Goal: Navigation & Orientation: Find specific page/section

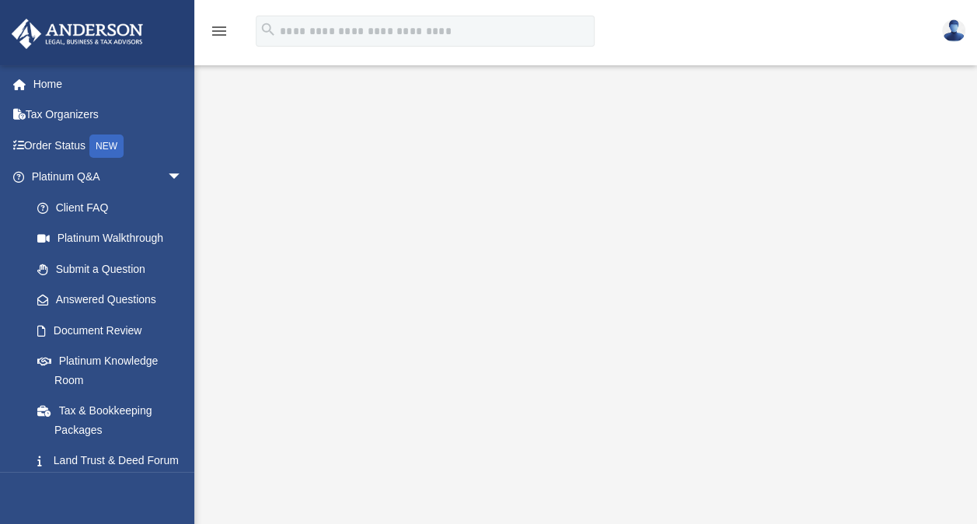
click at [283, 507] on div "<span data-mce-type="bookmark" style="display: inline-block; width: 0px; overfl…" at bounding box center [584, 300] width 748 height 431
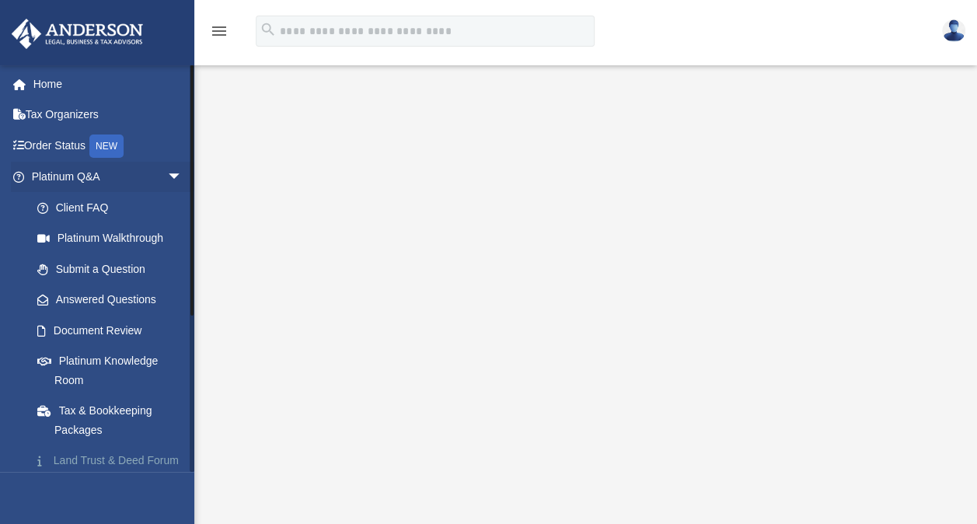
drag, startPoint x: 213, startPoint y: 344, endPoint x: 163, endPoint y: 468, distance: 134.0
click at [163, 468] on link "Land Trust & Deed Forum" at bounding box center [114, 460] width 184 height 31
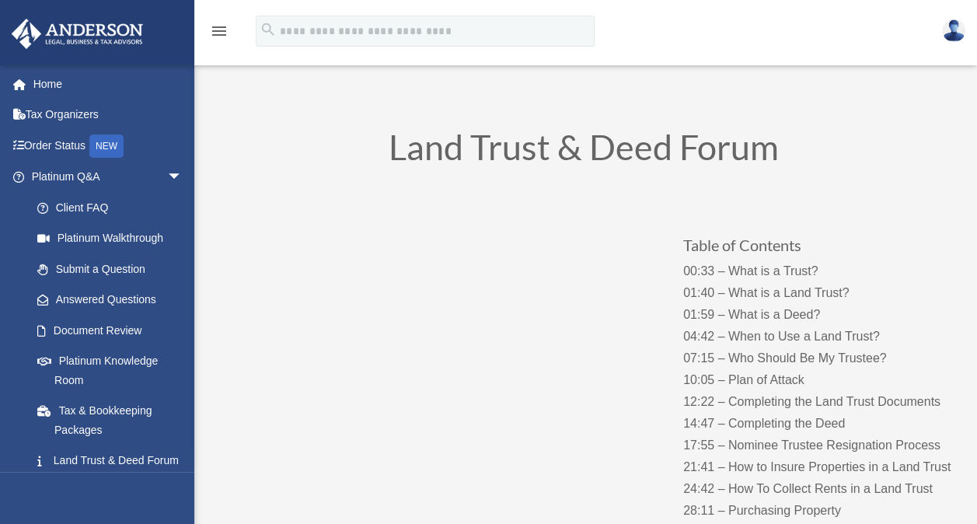
click at [244, 454] on div "Table of Contents 00:33 – What is a Trust? 01:40 – What is a Land Trust? 01:59 …" at bounding box center [584, 405] width 748 height 435
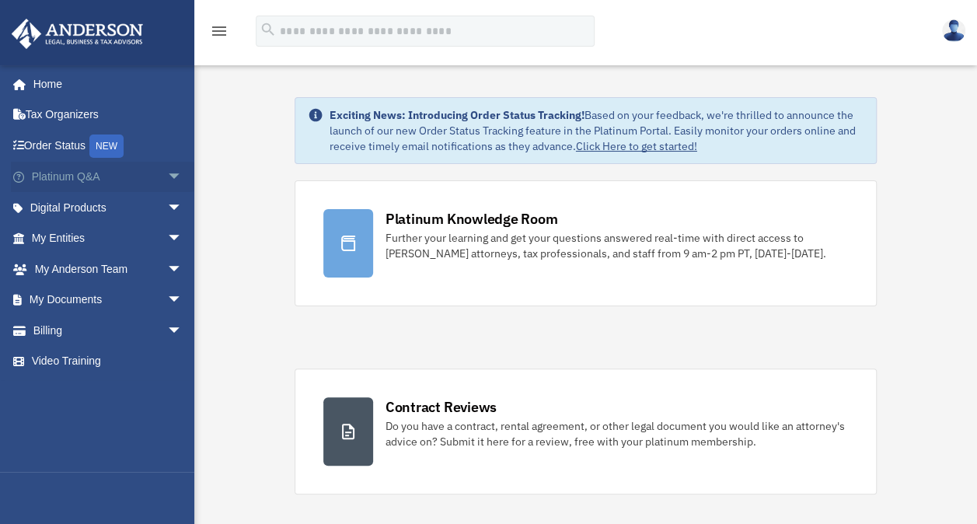
click at [167, 174] on span "arrow_drop_down" at bounding box center [182, 178] width 31 height 32
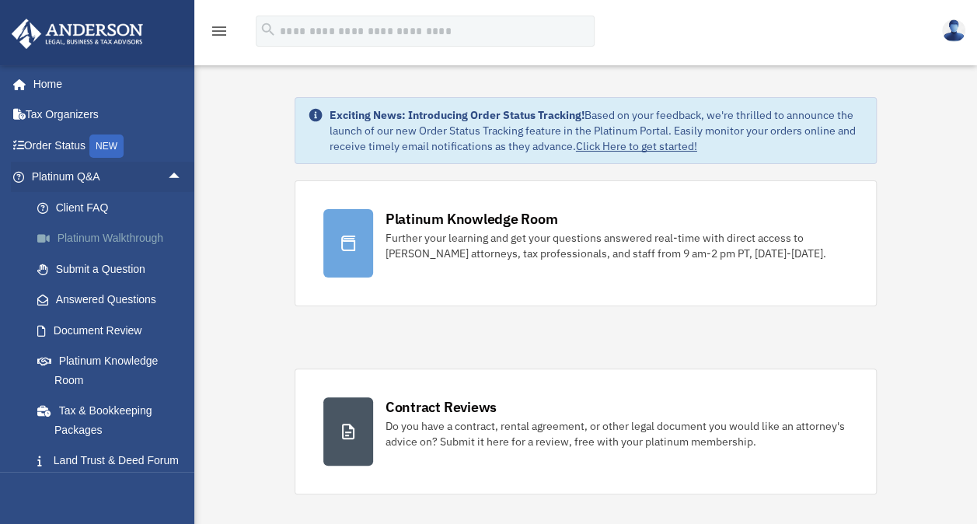
click at [152, 235] on link "Platinum Walkthrough" at bounding box center [114, 238] width 184 height 31
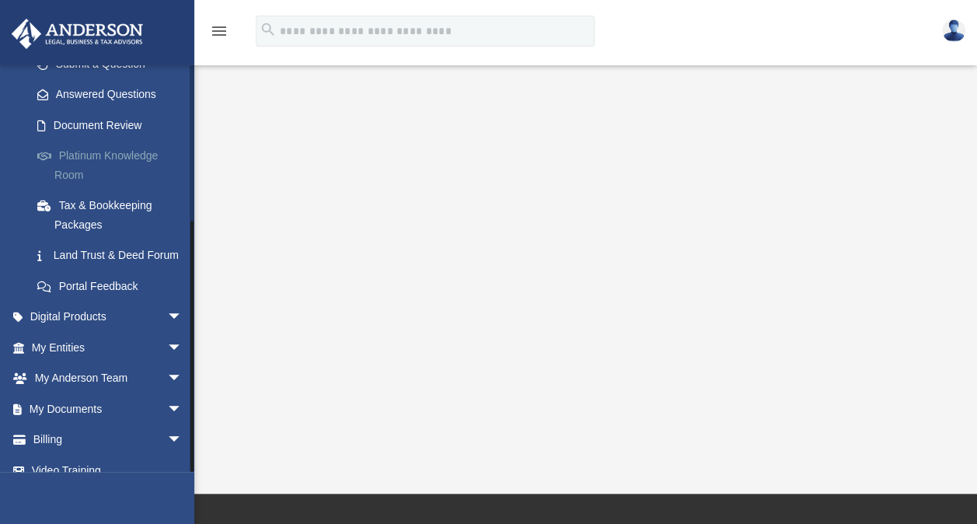
scroll to position [241, 0]
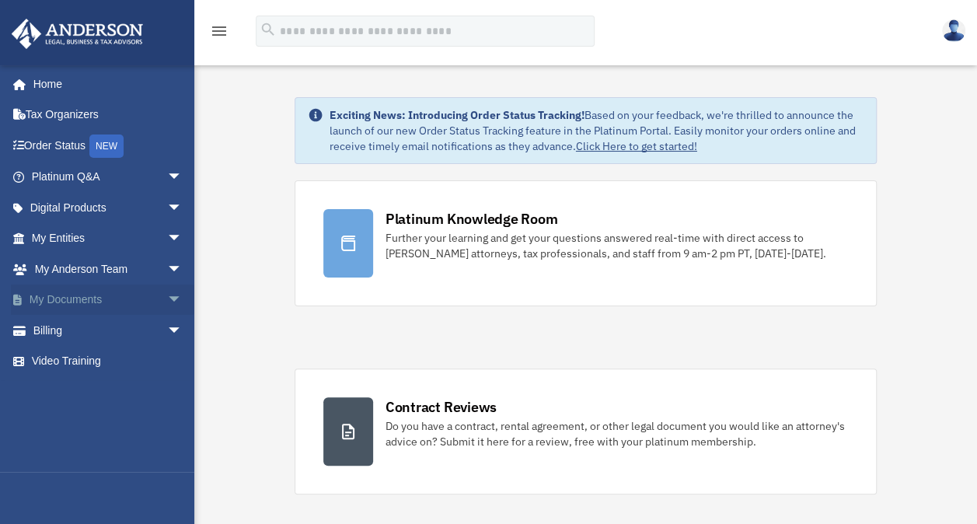
click at [167, 295] on span "arrow_drop_down" at bounding box center [182, 301] width 31 height 32
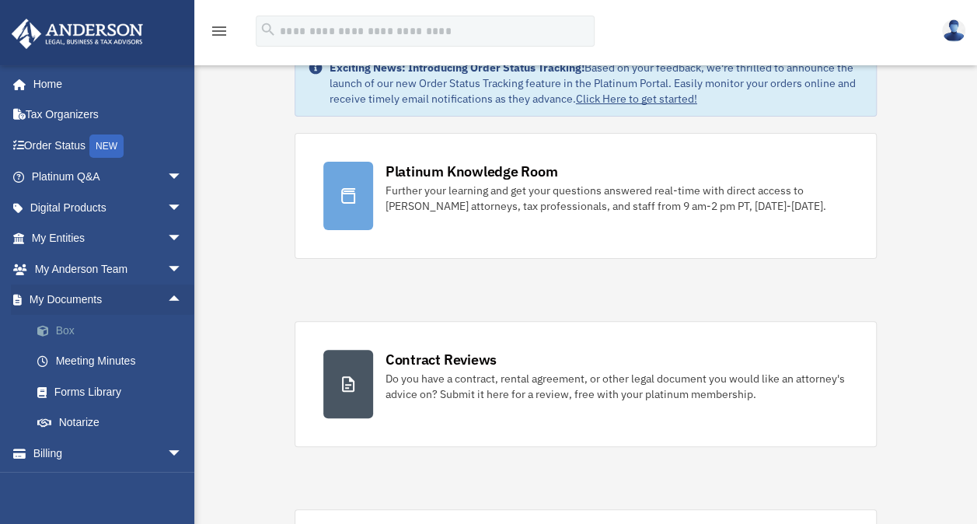
scroll to position [47, 0]
